Goal: Task Accomplishment & Management: Use online tool/utility

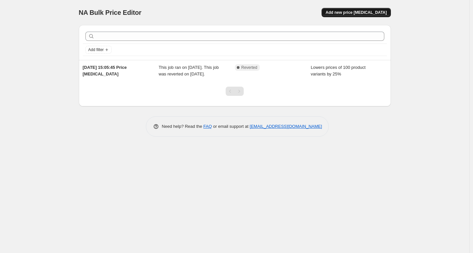
click at [354, 11] on span "Add new price [MEDICAL_DATA]" at bounding box center [356, 12] width 61 height 5
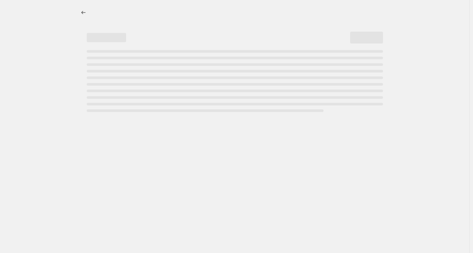
select select "percentage"
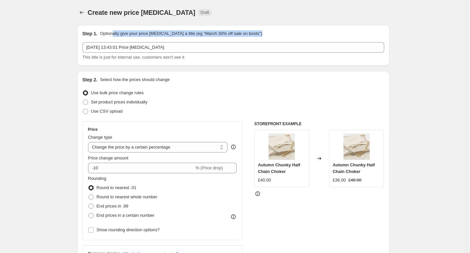
drag, startPoint x: 114, startPoint y: 36, endPoint x: 173, endPoint y: 37, distance: 59.2
click at [173, 37] on div "Step 1. Optionally give your price [MEDICAL_DATA] a title (eg "March 30% off sa…" at bounding box center [234, 45] width 302 height 30
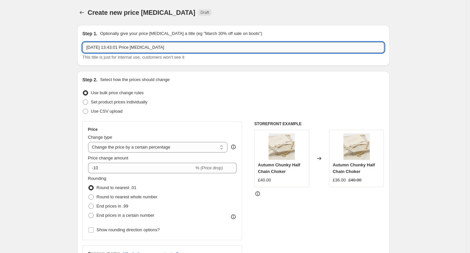
click at [216, 50] on input "[DATE] 13:43:01 Price [MEDICAL_DATA]" at bounding box center [234, 47] width 302 height 11
drag, startPoint x: 194, startPoint y: 48, endPoint x: 53, endPoint y: 34, distance: 141.4
type input "40% OFF END OF SUMMER SALE"
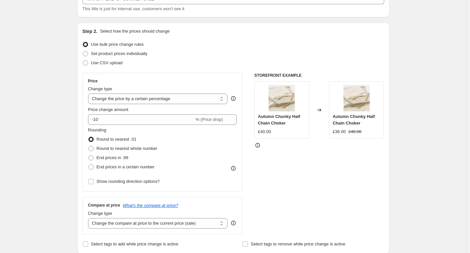
scroll to position [66, 0]
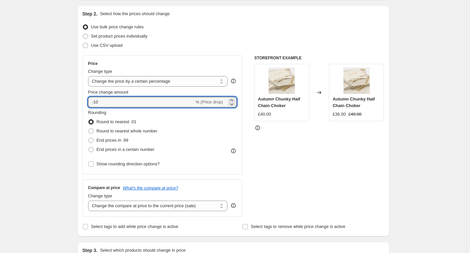
drag, startPoint x: 116, startPoint y: 99, endPoint x: 74, endPoint y: 101, distance: 42.8
click at [74, 101] on div "Step 1. Optionally give your price [MEDICAL_DATA] a title (eg "March 30% off sa…" at bounding box center [231, 252] width 318 height 597
drag, startPoint x: 88, startPoint y: 101, endPoint x: -1, endPoint y: 95, distance: 89.3
click at [0, 95] on html "Home Settings Plans Skip to content Create new price [MEDICAL_DATA]. This page …" at bounding box center [235, 60] width 470 height 253
click at [109, 102] on input "-10" at bounding box center [141, 102] width 106 height 11
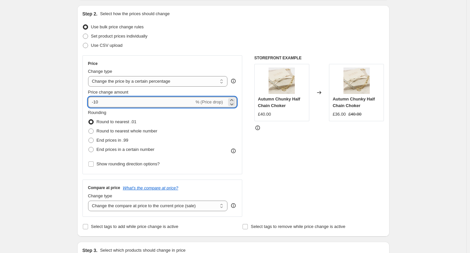
drag, startPoint x: 96, startPoint y: 102, endPoint x: 112, endPoint y: 100, distance: 15.5
click at [110, 100] on input "-10" at bounding box center [141, 102] width 106 height 11
type input "-40"
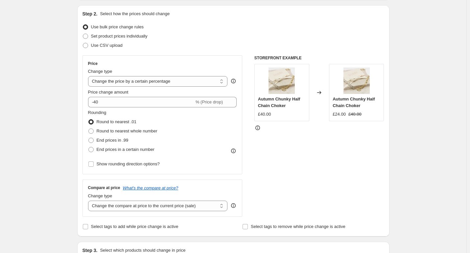
click at [86, 37] on span at bounding box center [85, 36] width 5 height 5
click at [83, 34] on input "Set product prices individually" at bounding box center [83, 34] width 0 height 0
radio input "true"
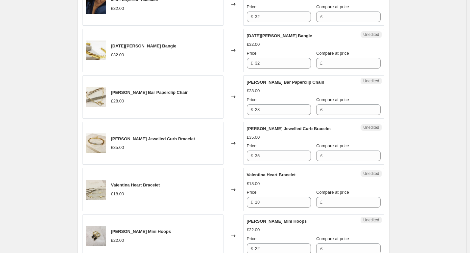
scroll to position [329, 0]
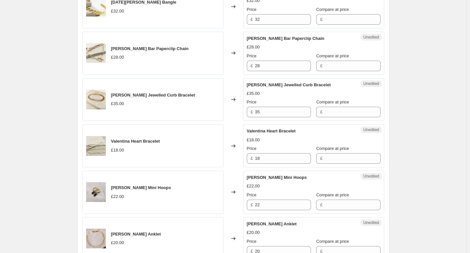
click at [151, 90] on div "[PERSON_NAME] Jewelled Curb Bracelet £35.00" at bounding box center [153, 99] width 141 height 43
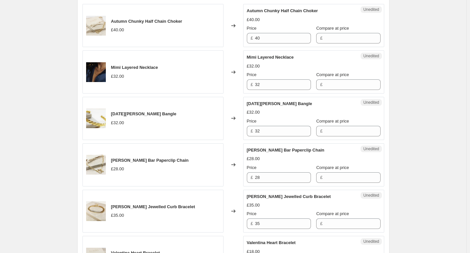
scroll to position [132, 0]
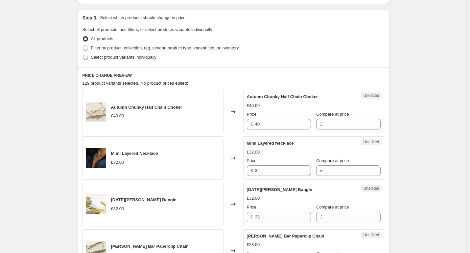
click at [86, 55] on span at bounding box center [85, 57] width 5 height 5
click at [83, 55] on input "Select product variants individually" at bounding box center [83, 55] width 0 height 0
radio input "true"
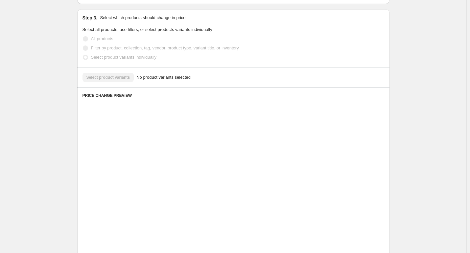
scroll to position [93, 0]
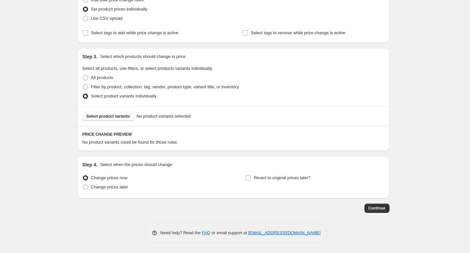
click at [101, 118] on span "Select product variants" at bounding box center [108, 115] width 44 height 5
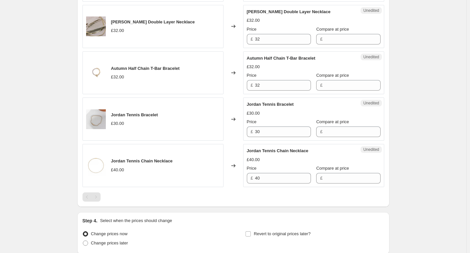
scroll to position [617, 0]
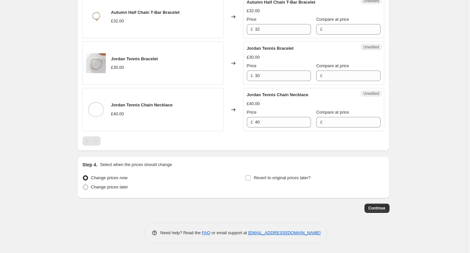
click at [86, 187] on span at bounding box center [85, 186] width 5 height 5
click at [83, 184] on input "Change prices later" at bounding box center [83, 184] width 0 height 0
radio input "true"
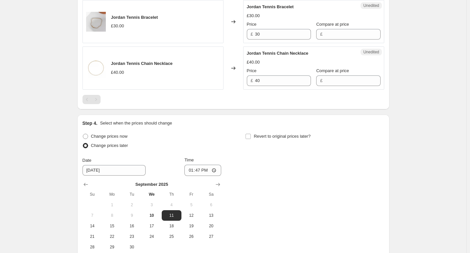
scroll to position [682, 0]
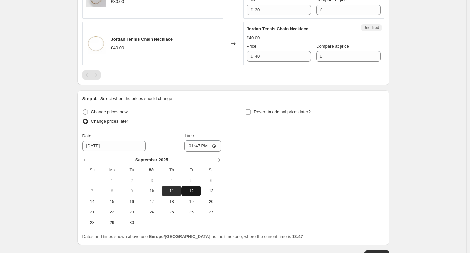
click at [193, 191] on span "12" at bounding box center [191, 190] width 14 height 5
type input "[DATE]"
click at [215, 146] on input "13:47" at bounding box center [202, 145] width 37 height 11
type input "08:00"
click at [261, 158] on div "Change prices now Change prices later Date [DATE] Time 08:00 [DATE] Su Mo Tu We…" at bounding box center [234, 167] width 302 height 120
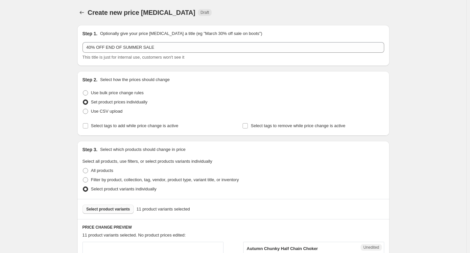
scroll to position [164, 0]
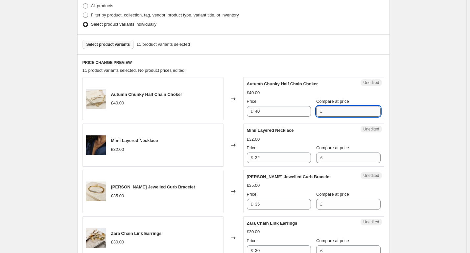
click at [331, 111] on input "Compare at price" at bounding box center [353, 111] width 56 height 11
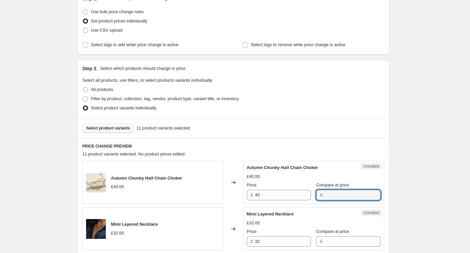
scroll to position [33, 0]
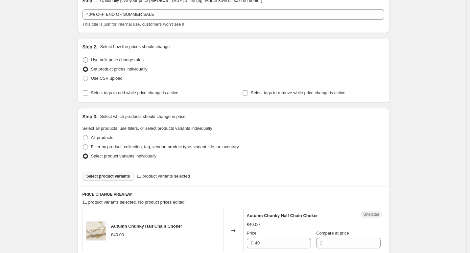
click at [85, 60] on span at bounding box center [85, 59] width 5 height 5
click at [83, 58] on input "Use bulk price change rules" at bounding box center [83, 57] width 0 height 0
radio input "true"
select select "percentage"
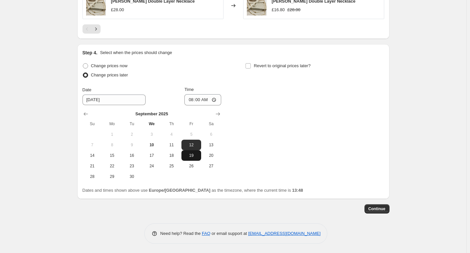
scroll to position [538, 0]
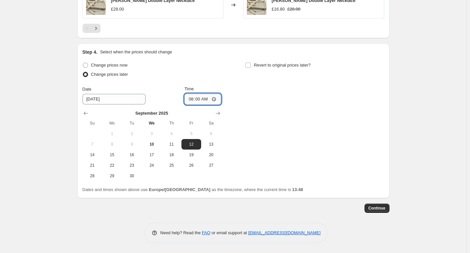
click at [215, 98] on input "08:00" at bounding box center [202, 98] width 37 height 11
type input "06:00"
click at [377, 206] on span "Continue" at bounding box center [377, 207] width 17 height 5
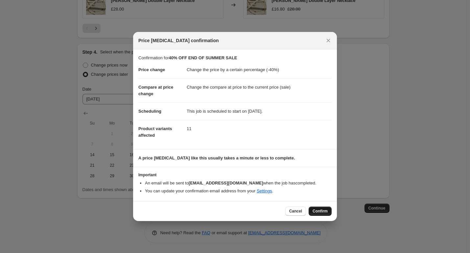
click at [317, 211] on span "Confirm" at bounding box center [320, 210] width 15 height 5
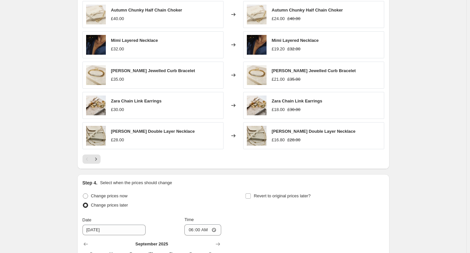
scroll to position [578, 0]
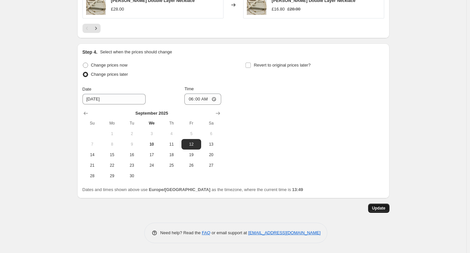
click at [381, 207] on span "Update" at bounding box center [378, 207] width 13 height 5
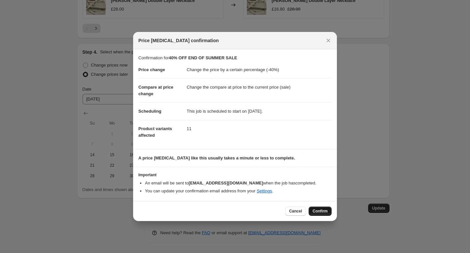
click at [318, 211] on span "Confirm" at bounding box center [320, 210] width 15 height 5
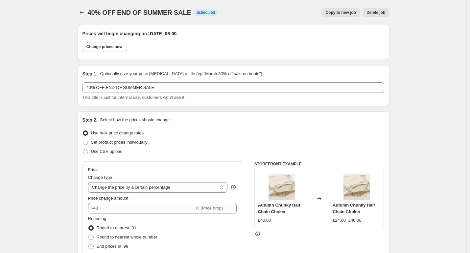
click at [344, 14] on span "Copy to new job" at bounding box center [341, 12] width 31 height 5
select select "percentage"
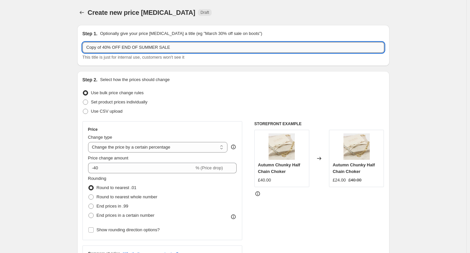
click at [105, 47] on input "Copy of 40% OFF END OF SUMMER SALE" at bounding box center [234, 47] width 302 height 11
type input "Copy of 20% OFF END OF SUMMER SALE"
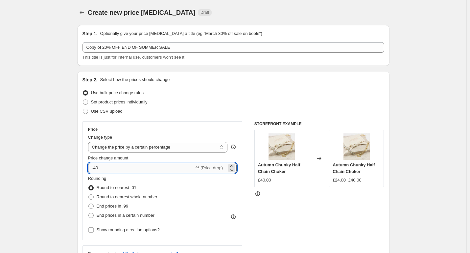
click at [98, 168] on input "-40" at bounding box center [141, 167] width 106 height 11
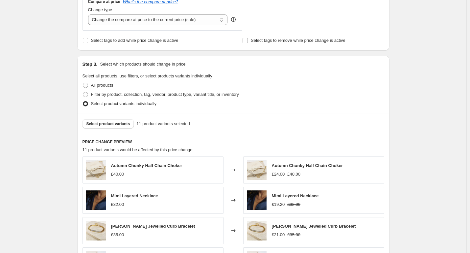
scroll to position [263, 0]
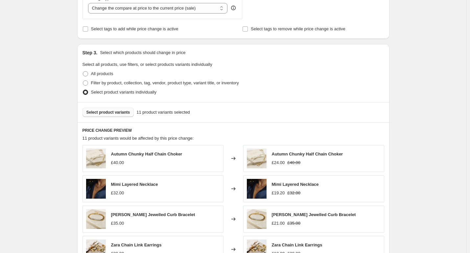
type input "-20"
click at [117, 115] on button "Select product variants" at bounding box center [109, 112] width 52 height 9
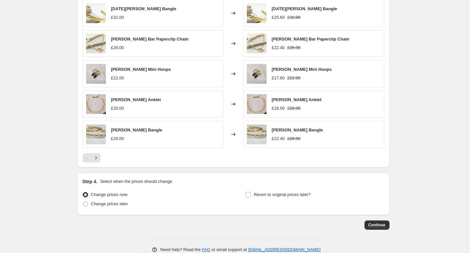
scroll to position [425, 0]
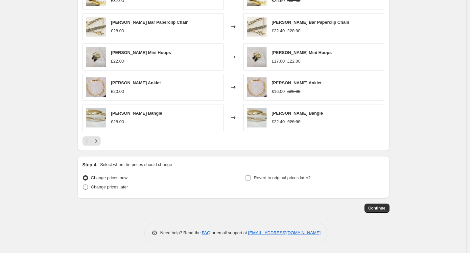
click at [106, 188] on span "Change prices later" at bounding box center [109, 186] width 37 height 5
click at [83, 184] on input "Change prices later" at bounding box center [83, 184] width 0 height 0
radio input "true"
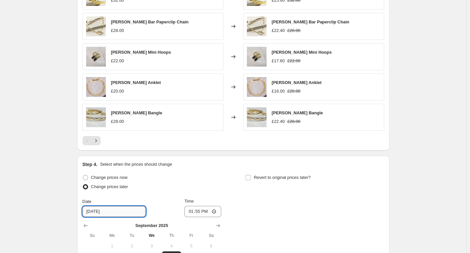
click at [120, 214] on input "[DATE]" at bounding box center [114, 211] width 63 height 11
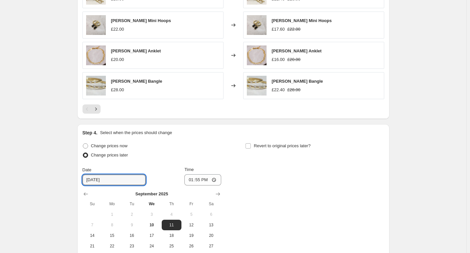
scroll to position [458, 0]
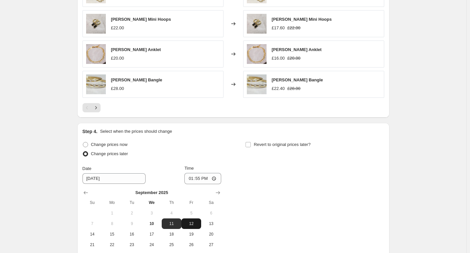
click at [195, 221] on span "12" at bounding box center [191, 223] width 14 height 5
type input "[DATE]"
click at [212, 179] on input "13:55" at bounding box center [202, 178] width 37 height 11
click at [217, 179] on input "13:55" at bounding box center [202, 178] width 37 height 11
type input "06:00"
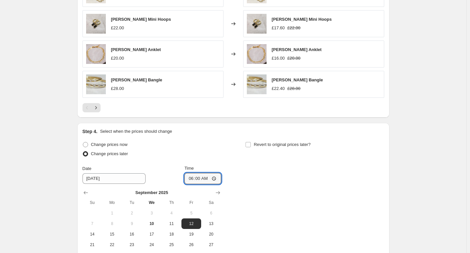
click at [258, 192] on div "Change prices now Change prices later Date [DATE] Time 06:00 [DATE] Su Mo Tu We…" at bounding box center [234, 200] width 302 height 120
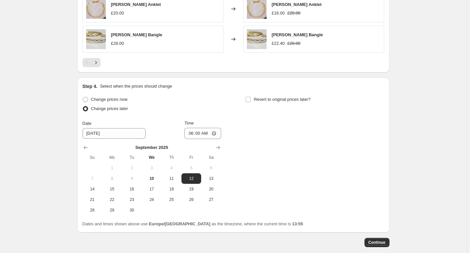
scroll to position [538, 0]
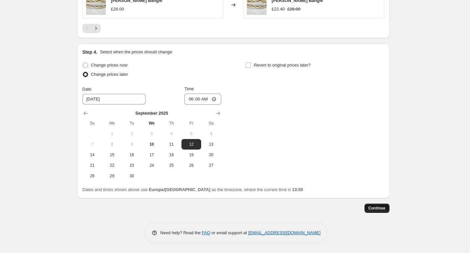
click at [375, 207] on span "Continue" at bounding box center [377, 207] width 17 height 5
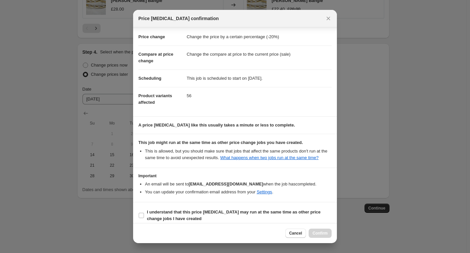
scroll to position [16, 0]
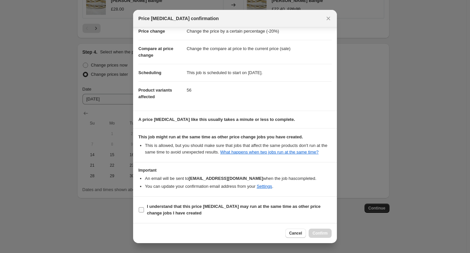
click at [142, 209] on input "I understand that this price [MEDICAL_DATA] may run at the same time as other p…" at bounding box center [141, 209] width 5 height 5
checkbox input "true"
click at [324, 233] on span "Confirm" at bounding box center [320, 232] width 15 height 5
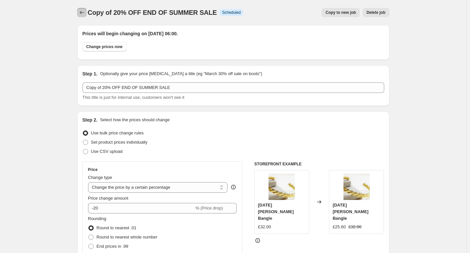
click at [80, 10] on icon "Price change jobs" at bounding box center [82, 12] width 7 height 7
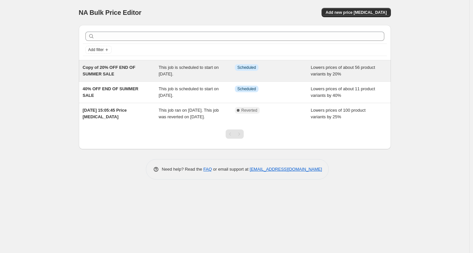
click at [134, 77] on div "Copy of 20% OFF END OF SUMMER SALE" at bounding box center [121, 70] width 76 height 13
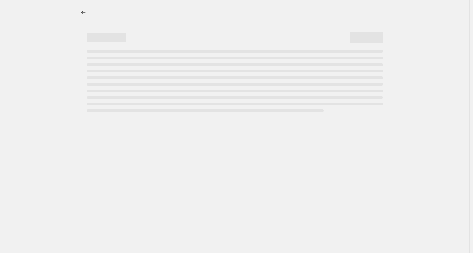
select select "percentage"
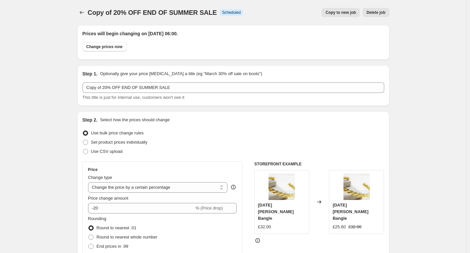
click at [342, 14] on span "Copy to new job" at bounding box center [341, 12] width 31 height 5
select select "percentage"
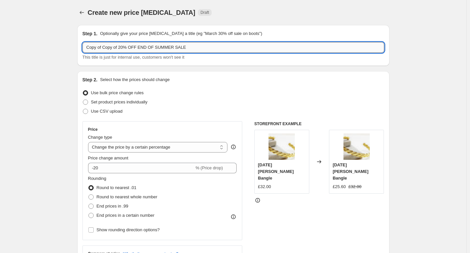
click at [123, 48] on input "Copy of Copy of 20% OFF END OF SUMMER SALE" at bounding box center [234, 47] width 302 height 11
type input "Copy of Copy of 15% OFF END OF SUMMER SALE"
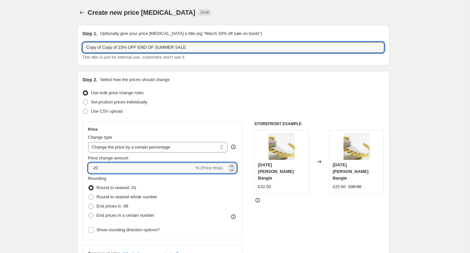
click at [102, 168] on input "-20" at bounding box center [141, 167] width 106 height 11
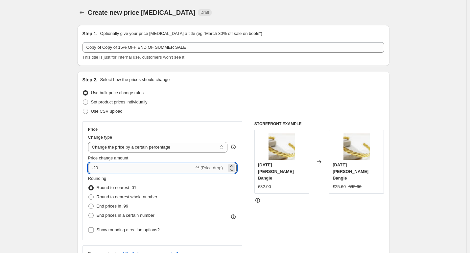
type input "-2"
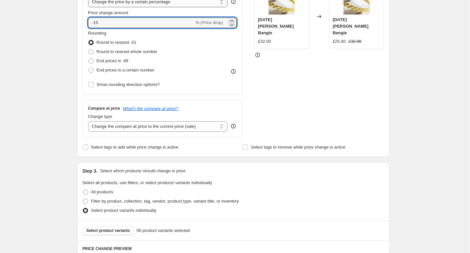
scroll to position [230, 0]
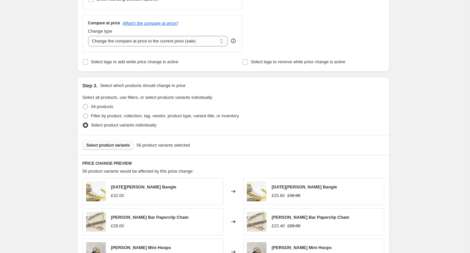
type input "-15"
click at [109, 145] on span "Select product variants" at bounding box center [108, 144] width 44 height 5
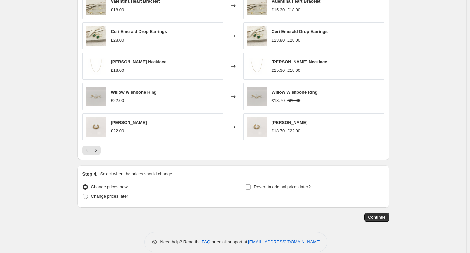
scroll to position [425, 0]
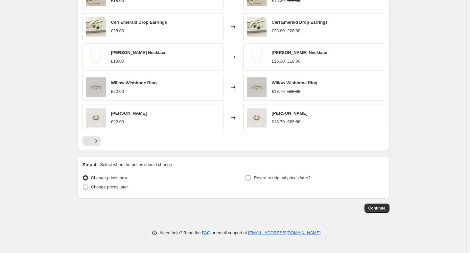
click at [108, 188] on span "Change prices later" at bounding box center [109, 186] width 37 height 5
click at [83, 184] on input "Change prices later" at bounding box center [83, 184] width 0 height 0
radio input "true"
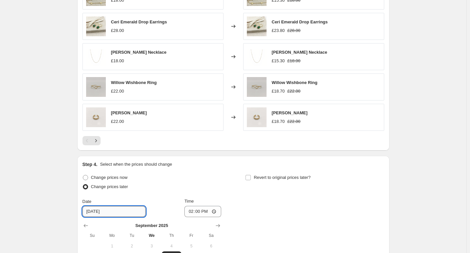
click at [126, 212] on input "[DATE]" at bounding box center [114, 211] width 63 height 11
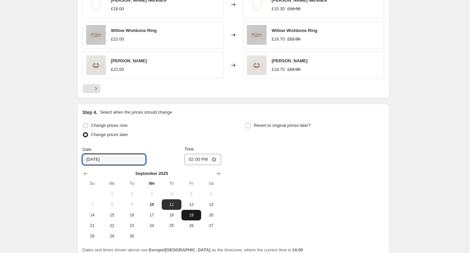
scroll to position [491, 0]
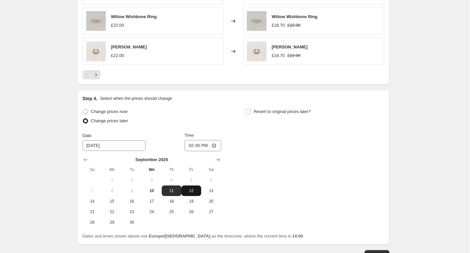
click at [193, 191] on span "12" at bounding box center [191, 190] width 14 height 5
type input "[DATE]"
click at [209, 144] on input "14:00" at bounding box center [202, 145] width 37 height 11
click at [217, 145] on input "14:00" at bounding box center [202, 145] width 37 height 11
type input "06:00"
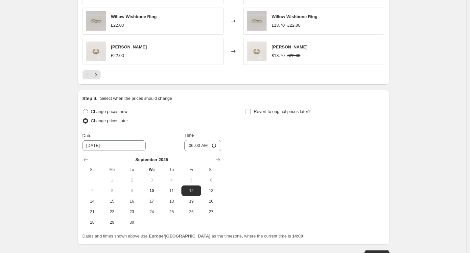
click at [307, 165] on div "Change prices now Change prices later Date [DATE] Time 06:00 [DATE] Su Mo Tu We…" at bounding box center [234, 167] width 302 height 120
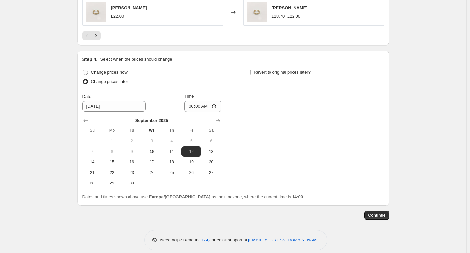
scroll to position [538, 0]
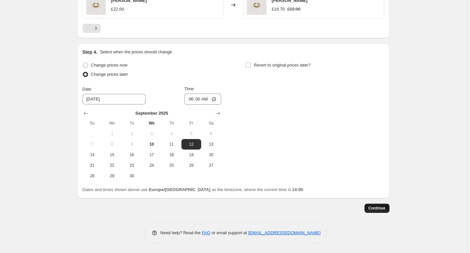
click at [386, 207] on span "Continue" at bounding box center [377, 207] width 17 height 5
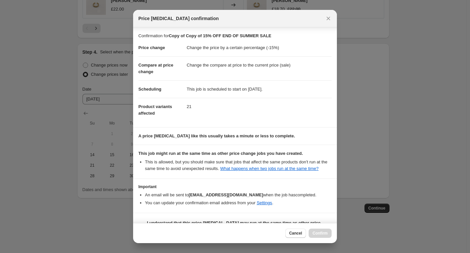
scroll to position [16, 0]
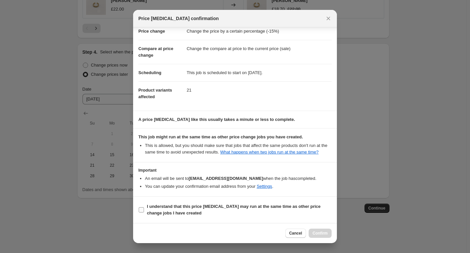
click at [143, 208] on input "I understand that this price [MEDICAL_DATA] may run at the same time as other p…" at bounding box center [141, 209] width 5 height 5
checkbox input "true"
click at [323, 235] on span "Confirm" at bounding box center [320, 232] width 15 height 5
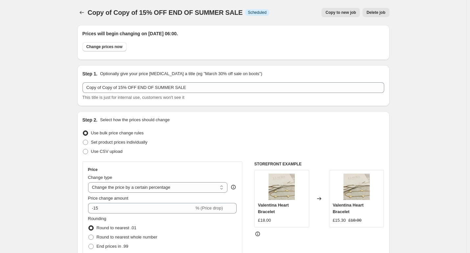
click at [350, 14] on span "Copy to new job" at bounding box center [341, 12] width 31 height 5
select select "percentage"
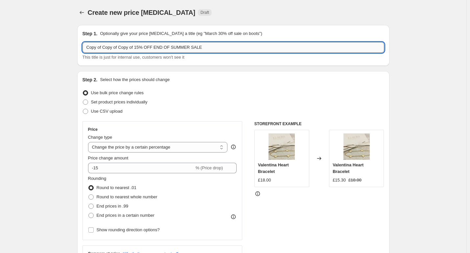
click at [140, 48] on input "Copy of Copy of Copy of 15% OFF END OF SUMMER SALE" at bounding box center [234, 47] width 302 height 11
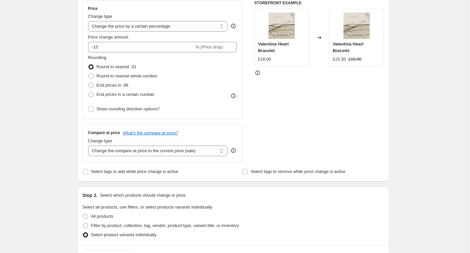
scroll to position [132, 0]
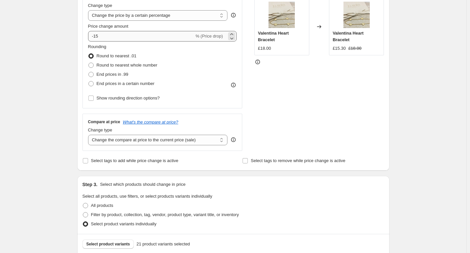
type input "Copy of Copy of Copy of 10% OFF END OF SUMMER SALE"
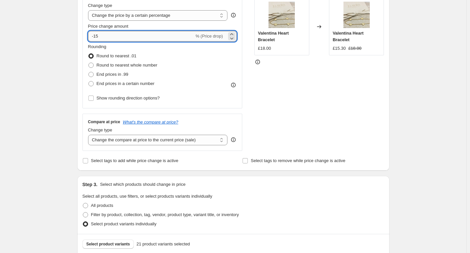
click at [112, 34] on input "-15" at bounding box center [141, 36] width 106 height 11
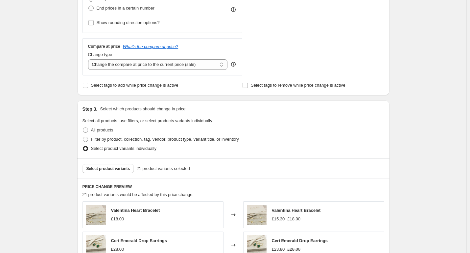
scroll to position [230, 0]
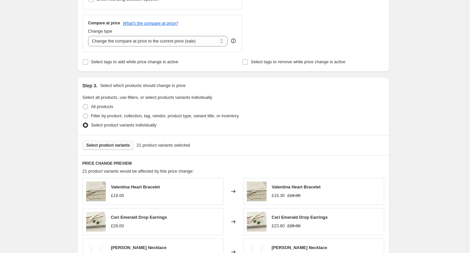
type input "-10"
click at [105, 147] on span "Select product variants" at bounding box center [108, 144] width 44 height 5
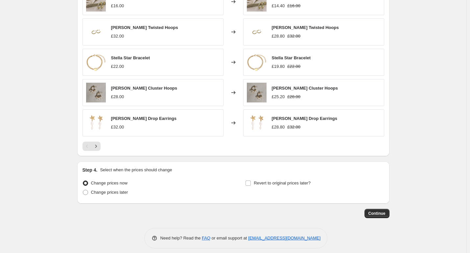
scroll to position [425, 0]
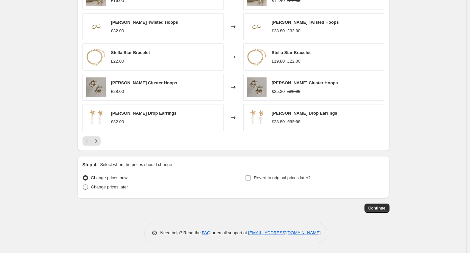
click at [116, 187] on span "Change prices later" at bounding box center [109, 186] width 37 height 5
click at [83, 184] on input "Change prices later" at bounding box center [83, 184] width 0 height 0
radio input "true"
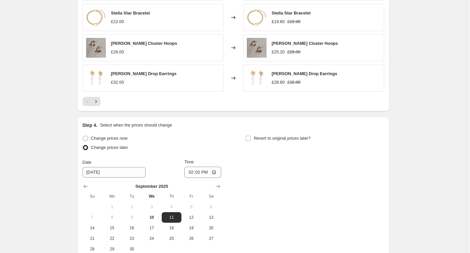
scroll to position [491, 0]
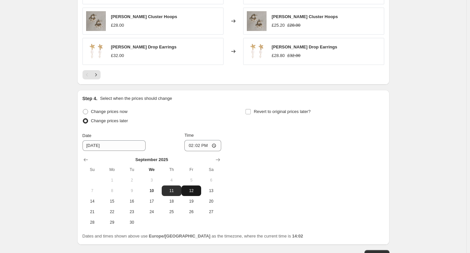
click at [194, 193] on span "12" at bounding box center [191, 190] width 14 height 5
type input "[DATE]"
click at [215, 145] on input "14:02" at bounding box center [202, 145] width 37 height 11
type input "06:00"
click at [331, 203] on div "Change prices now Change prices later Date [DATE] Time 06:00 [DATE] Su Mo Tu We…" at bounding box center [234, 167] width 302 height 120
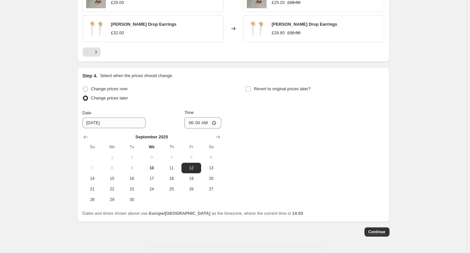
scroll to position [538, 0]
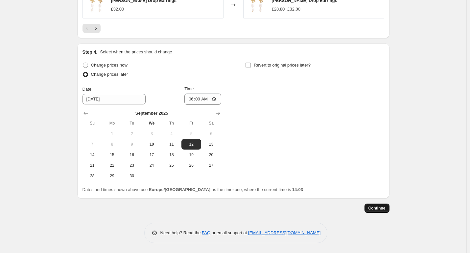
click at [377, 208] on span "Continue" at bounding box center [377, 207] width 17 height 5
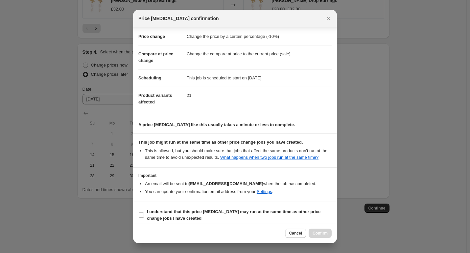
scroll to position [16, 0]
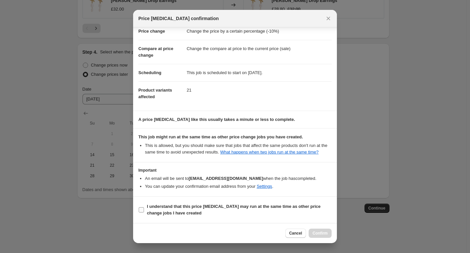
click at [140, 207] on input "I understand that this price [MEDICAL_DATA] may run at the same time as other p…" at bounding box center [141, 209] width 5 height 5
checkbox input "true"
click at [315, 229] on button "Confirm" at bounding box center [320, 232] width 23 height 9
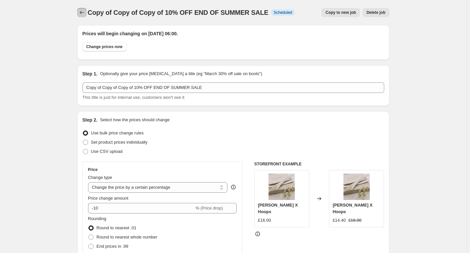
click at [83, 13] on icon "Price change jobs" at bounding box center [82, 12] width 7 height 7
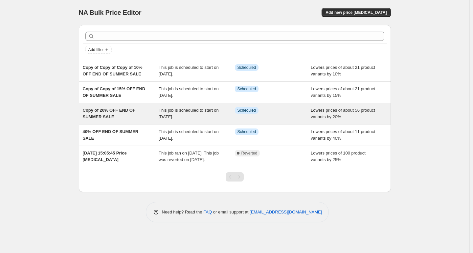
click at [198, 115] on div "This job is scheduled to start on [DATE]." at bounding box center [197, 113] width 76 height 13
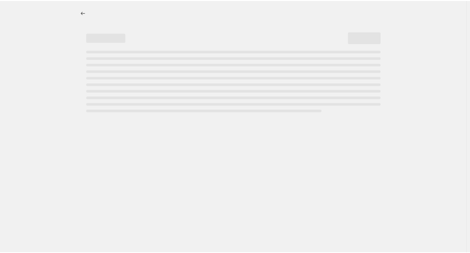
select select "percentage"
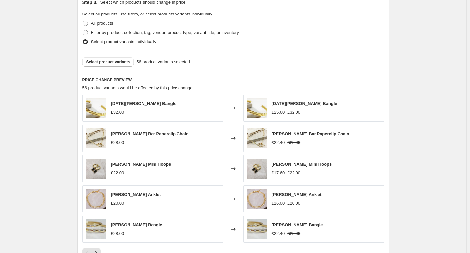
scroll to position [427, 0]
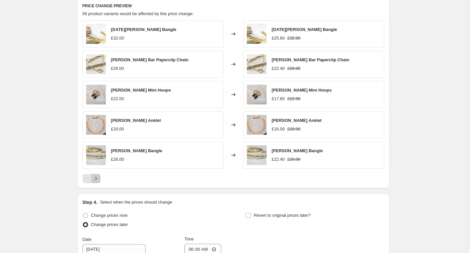
click at [96, 181] on icon "Next" at bounding box center [96, 178] width 7 height 7
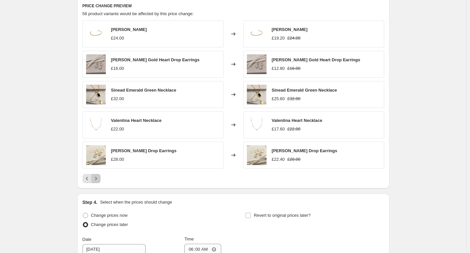
click at [96, 181] on icon "Next" at bounding box center [96, 178] width 7 height 7
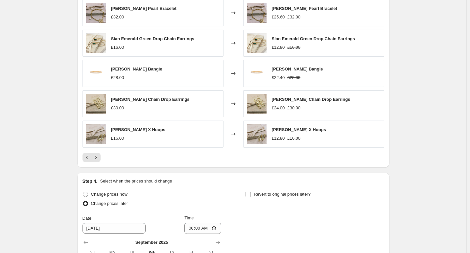
scroll to position [460, 0]
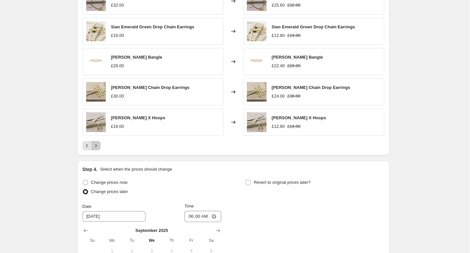
click at [98, 144] on icon "Next" at bounding box center [96, 145] width 7 height 7
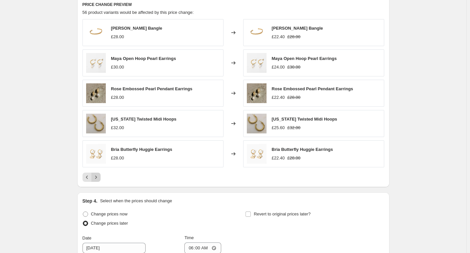
scroll to position [427, 0]
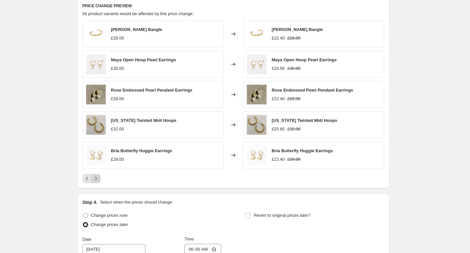
click at [97, 179] on icon "Next" at bounding box center [96, 178] width 7 height 7
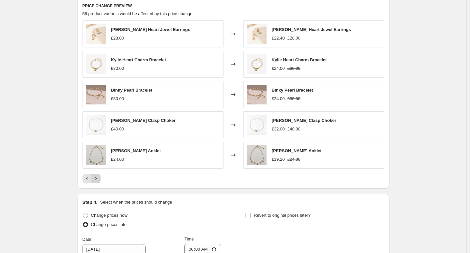
click at [97, 179] on icon "Next" at bounding box center [96, 178] width 7 height 7
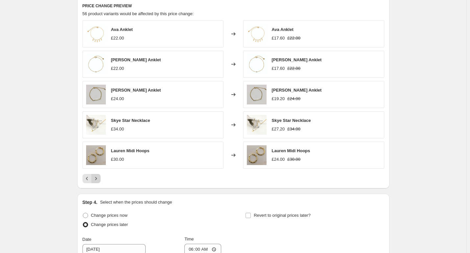
click at [97, 179] on icon "Next" at bounding box center [96, 178] width 7 height 7
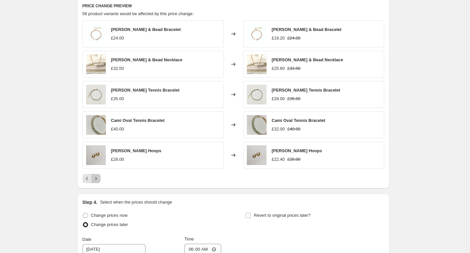
click at [97, 179] on icon "Next" at bounding box center [96, 178] width 7 height 7
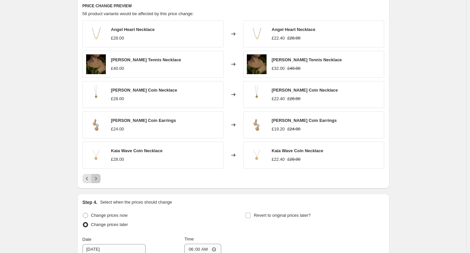
click at [99, 181] on icon "Next" at bounding box center [96, 178] width 7 height 7
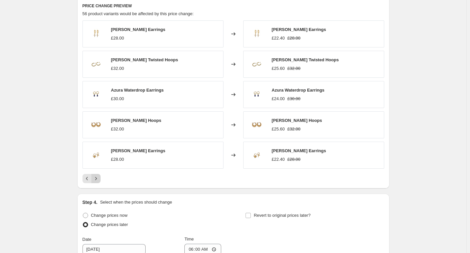
click at [99, 179] on icon "Next" at bounding box center [96, 178] width 7 height 7
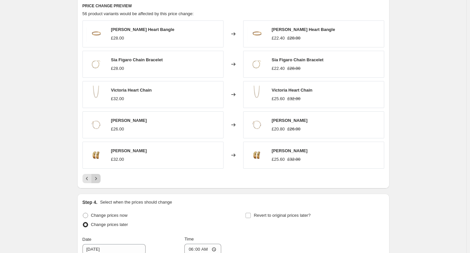
click at [99, 179] on icon "Next" at bounding box center [96, 178] width 7 height 7
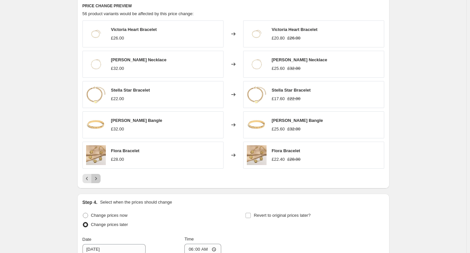
click at [97, 177] on icon "Next" at bounding box center [96, 178] width 7 height 7
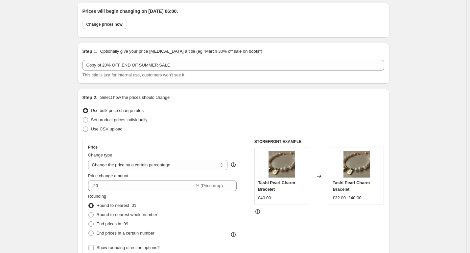
scroll to position [0, 0]
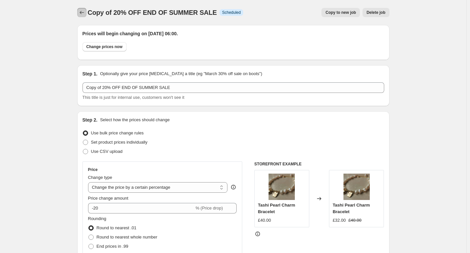
click at [84, 12] on icon "Price change jobs" at bounding box center [82, 12] width 7 height 7
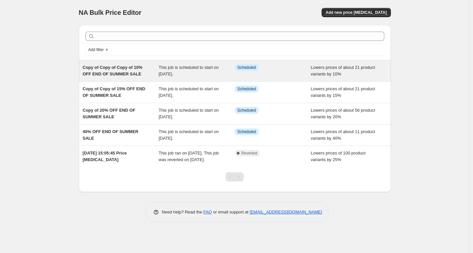
click at [190, 71] on span "This job is scheduled to start on [DATE]." at bounding box center [189, 71] width 60 height 12
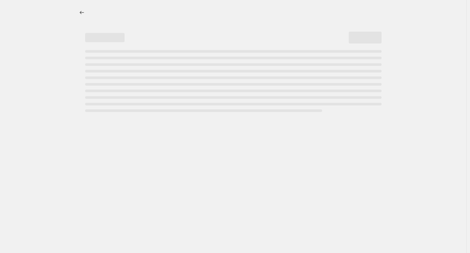
select select "percentage"
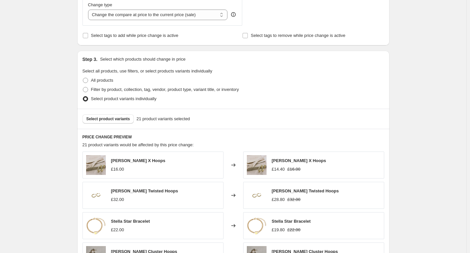
scroll to position [329, 0]
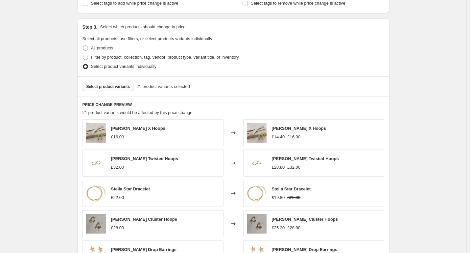
click at [113, 88] on span "Select product variants" at bounding box center [108, 86] width 44 height 5
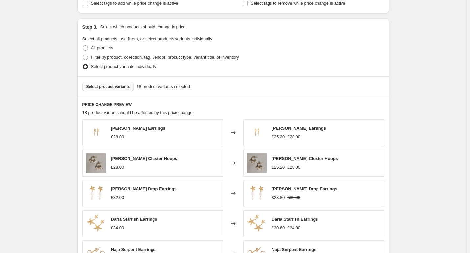
scroll to position [578, 0]
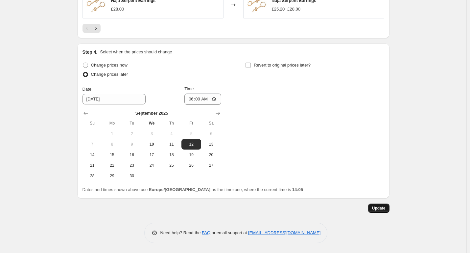
click at [380, 207] on span "Update" at bounding box center [378, 207] width 13 height 5
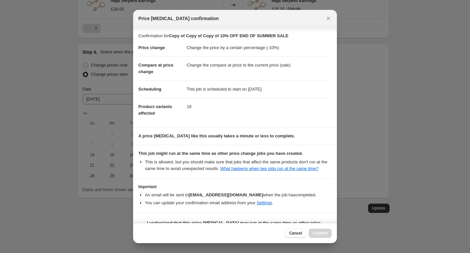
scroll to position [16, 0]
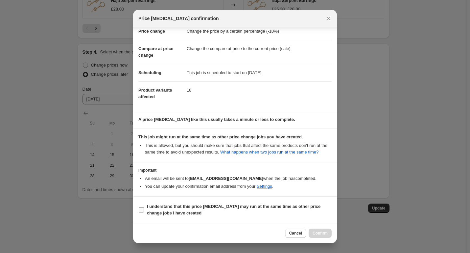
click at [140, 211] on input "I understand that this price [MEDICAL_DATA] may run at the same time as other p…" at bounding box center [141, 209] width 5 height 5
checkbox input "true"
click at [328, 230] on button "Confirm" at bounding box center [320, 232] width 23 height 9
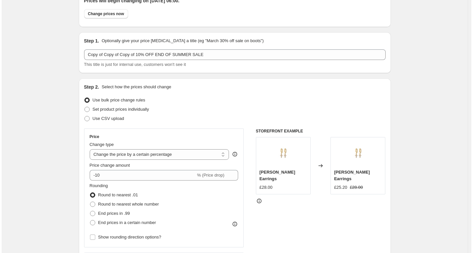
scroll to position [0, 0]
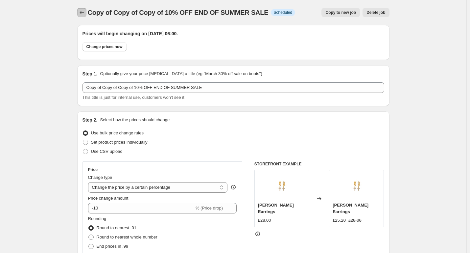
click at [84, 14] on icon "Price change jobs" at bounding box center [82, 12] width 7 height 7
